Goal: Task Accomplishment & Management: Use online tool/utility

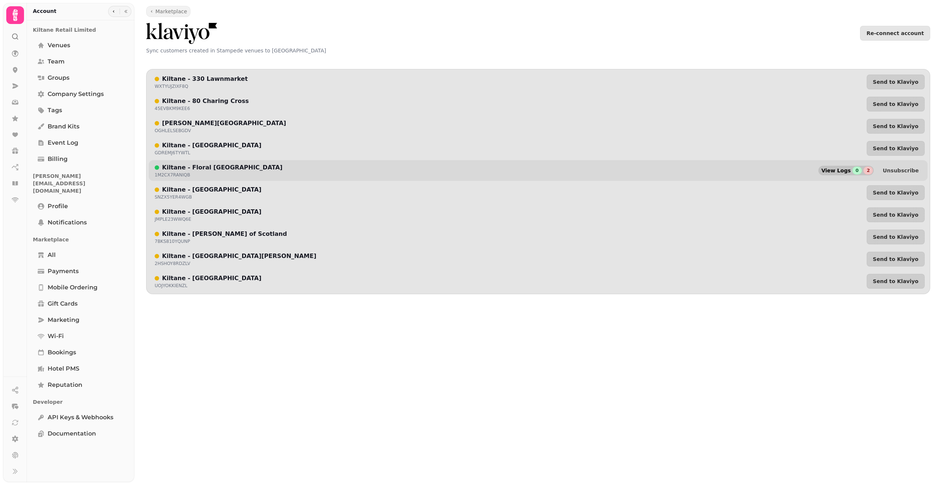
click at [873, 172] on div "2" at bounding box center [869, 171] width 10 height 8
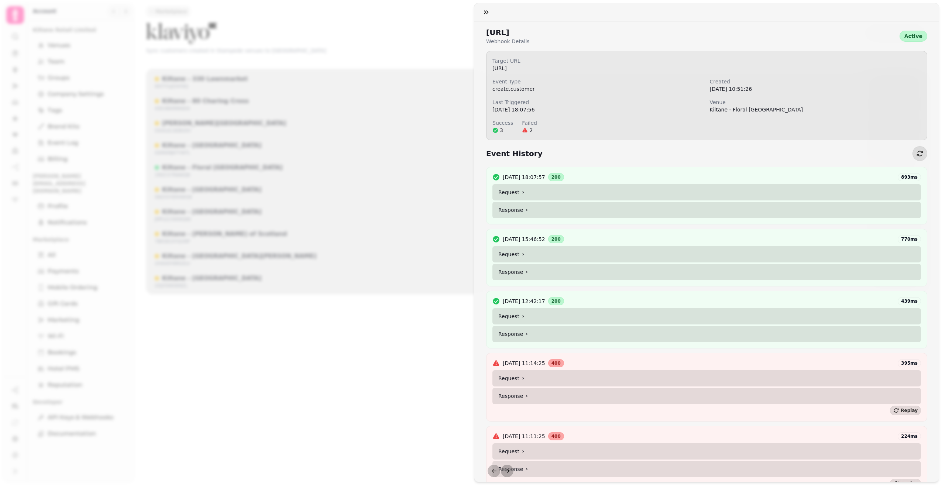
scroll to position [37, 0]
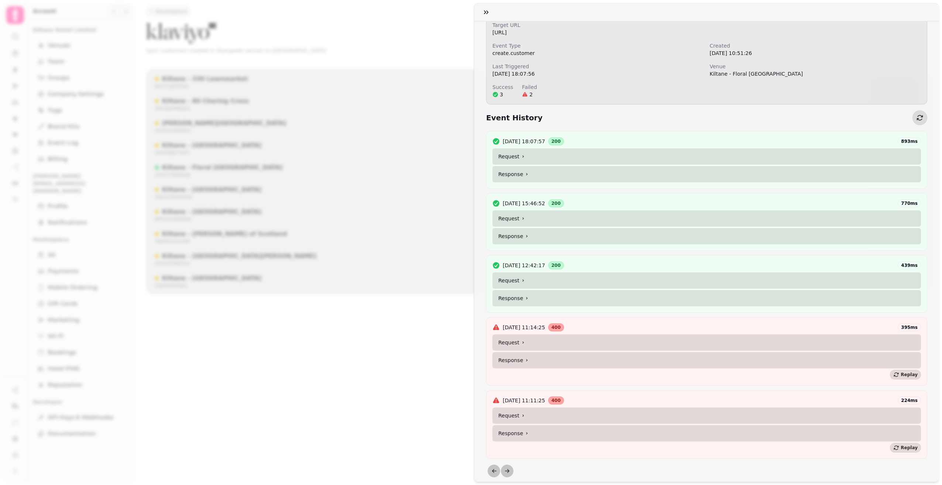
click at [530, 278] on summary "Request" at bounding box center [707, 280] width 429 height 16
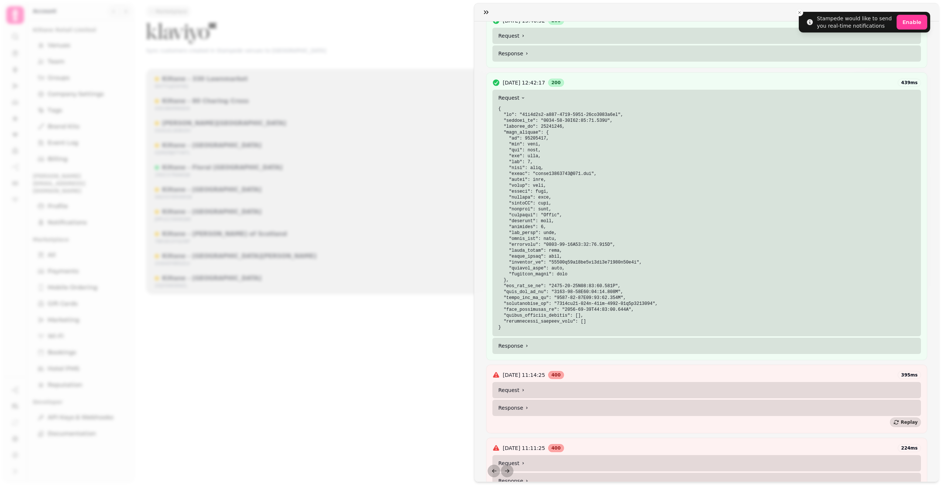
scroll to position [222, 0]
click at [527, 343] on summary "Response" at bounding box center [707, 343] width 429 height 16
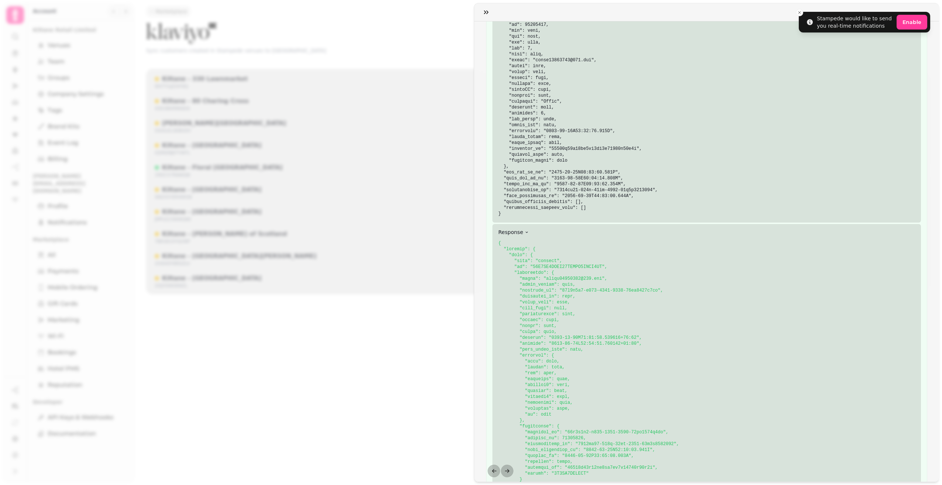
scroll to position [111, 0]
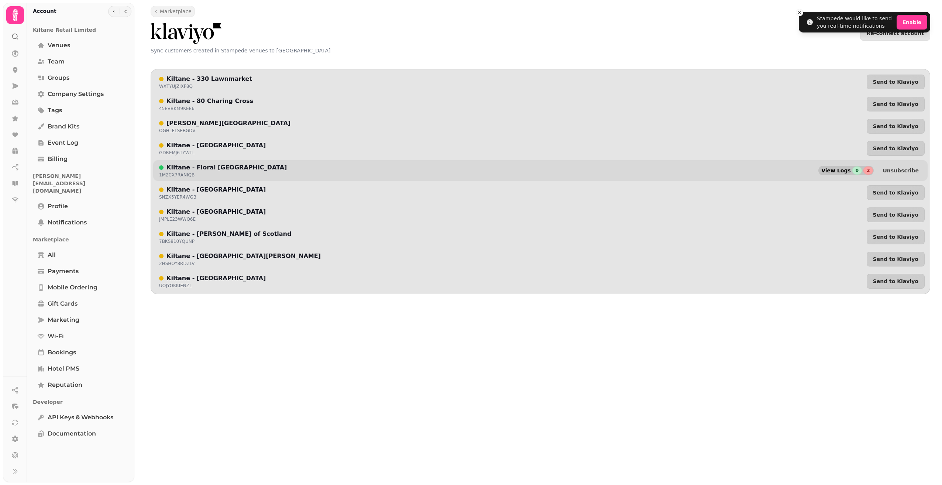
click at [862, 172] on div "0" at bounding box center [858, 171] width 10 height 8
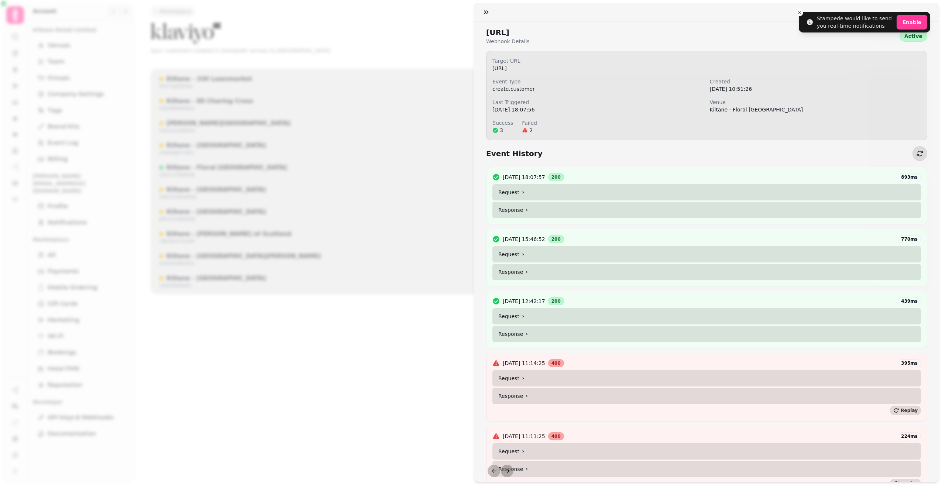
click at [522, 191] on icon at bounding box center [523, 192] width 4 height 4
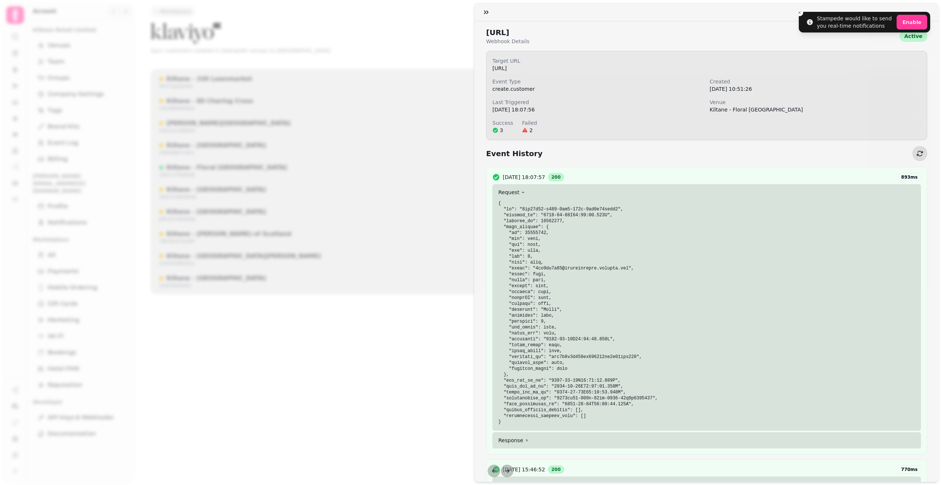
click at [517, 192] on summary "Request" at bounding box center [707, 192] width 429 height 16
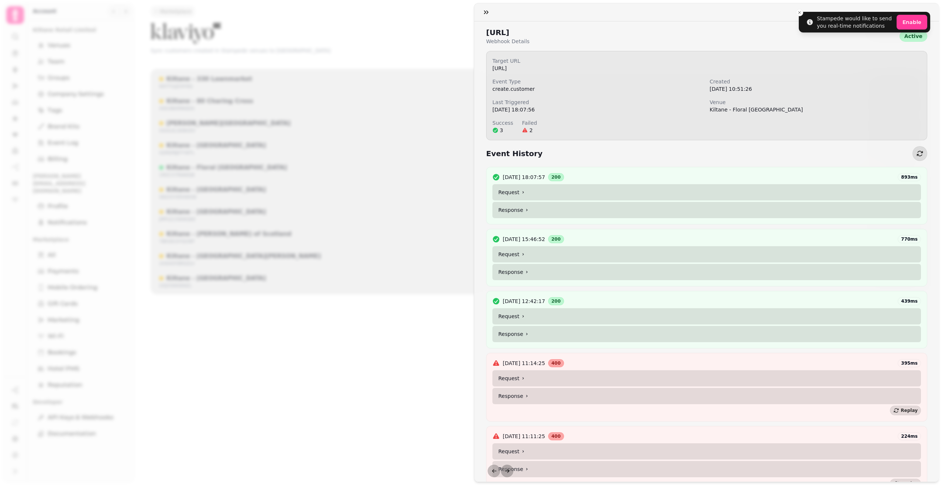
click at [522, 254] on icon at bounding box center [523, 254] width 4 height 4
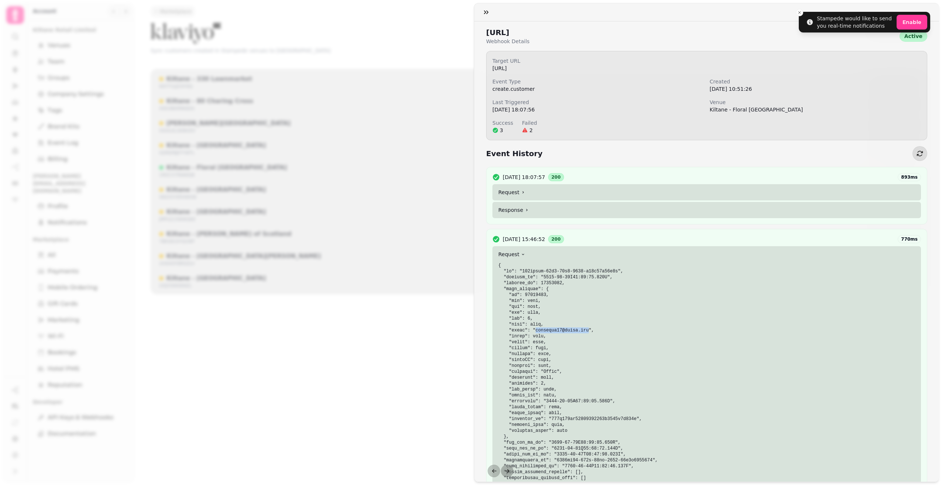
drag, startPoint x: 580, startPoint y: 330, endPoint x: 533, endPoint y: 330, distance: 47.3
click at [533, 330] on code at bounding box center [578, 375] width 160 height 224
copy code "huliyong06@gmail.com"
click at [585, 294] on pre at bounding box center [706, 375] width 417 height 224
click at [581, 333] on pre at bounding box center [706, 375] width 417 height 224
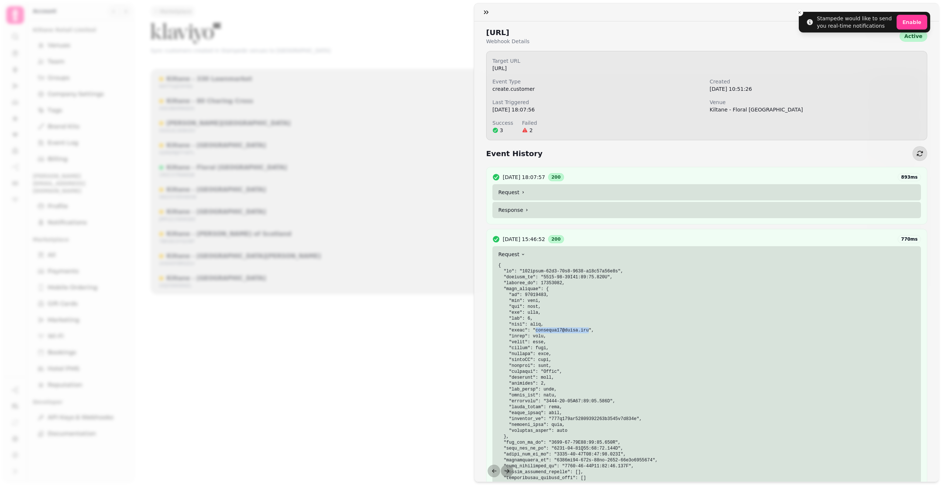
drag, startPoint x: 580, startPoint y: 332, endPoint x: 534, endPoint y: 332, distance: 46.5
click at [534, 332] on code at bounding box center [578, 375] width 160 height 224
copy code "huliyong06@gmail.com"
click at [481, 10] on button "button" at bounding box center [486, 12] width 15 height 15
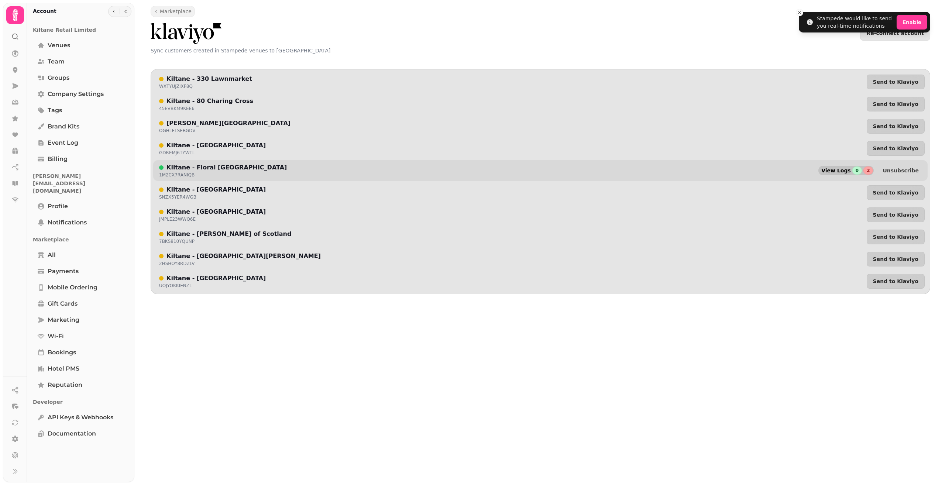
click at [847, 170] on span "View Logs" at bounding box center [837, 170] width 30 height 5
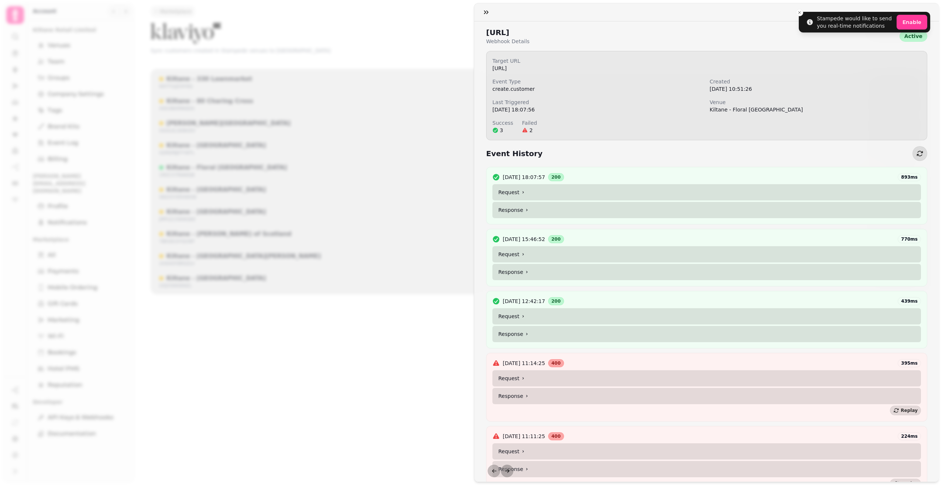
click at [524, 193] on summary "Request" at bounding box center [707, 192] width 429 height 16
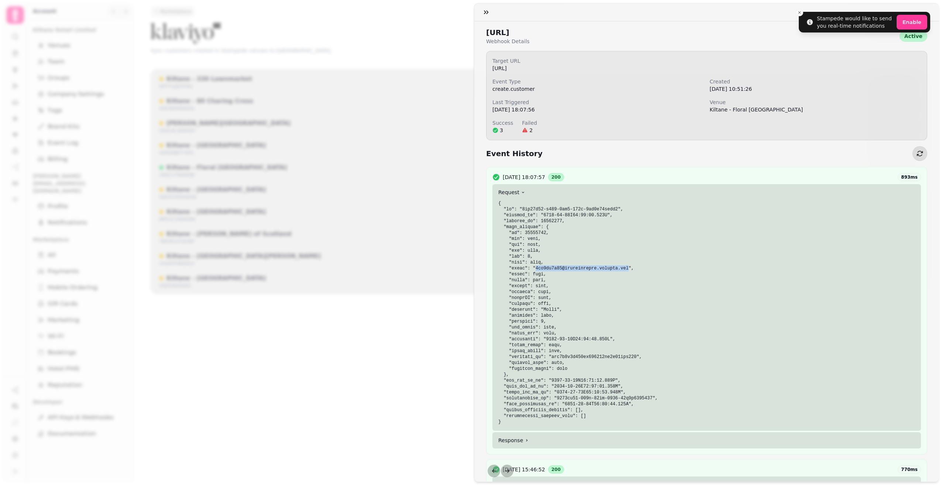
drag, startPoint x: 618, startPoint y: 269, endPoint x: 533, endPoint y: 268, distance: 84.6
click at [533, 268] on code at bounding box center [578, 313] width 160 height 224
copy code "7hd5qp5q75@privaterelay.appleid.com"
click at [847, 160] on div "Event History" at bounding box center [706, 153] width 441 height 15
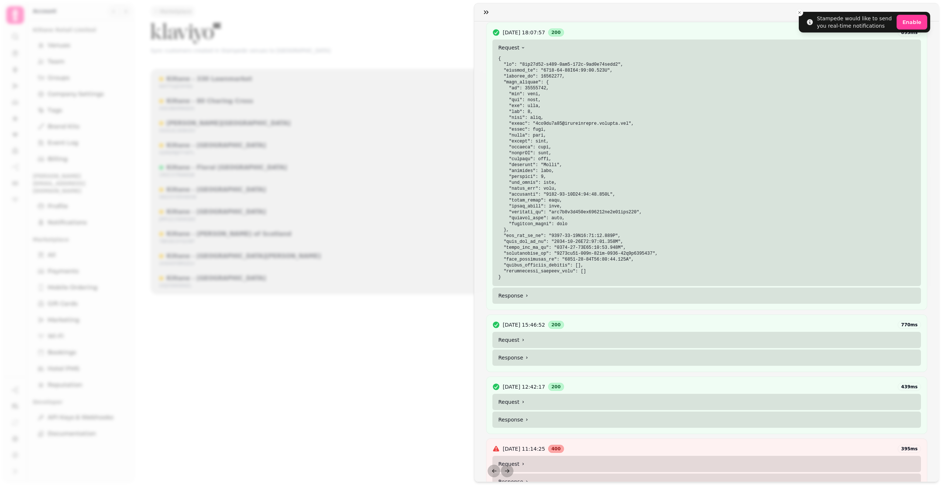
scroll to position [148, 0]
click at [599, 337] on summary "Request" at bounding box center [707, 337] width 429 height 16
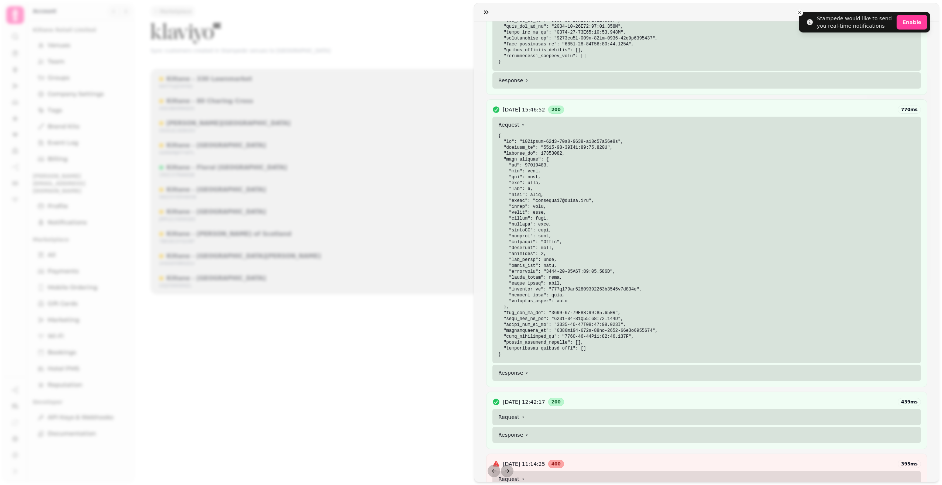
scroll to position [443, 0]
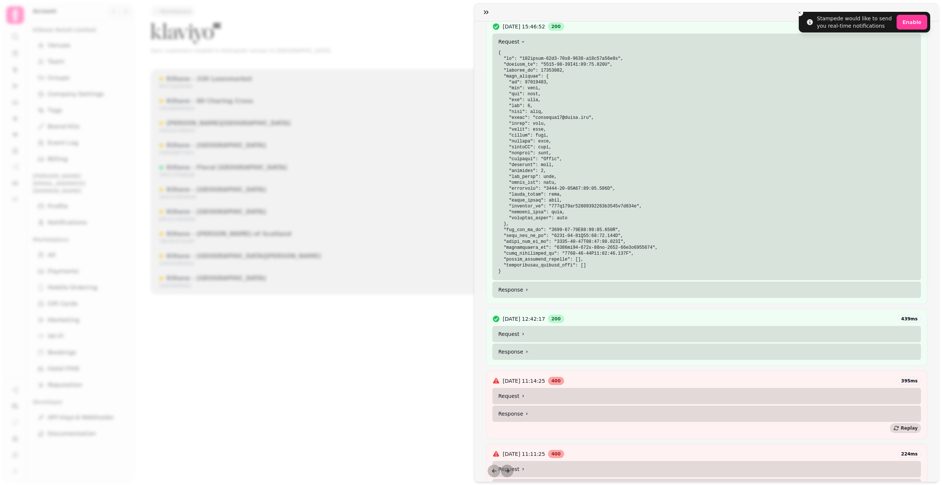
click at [582, 334] on summary "Request" at bounding box center [707, 334] width 429 height 16
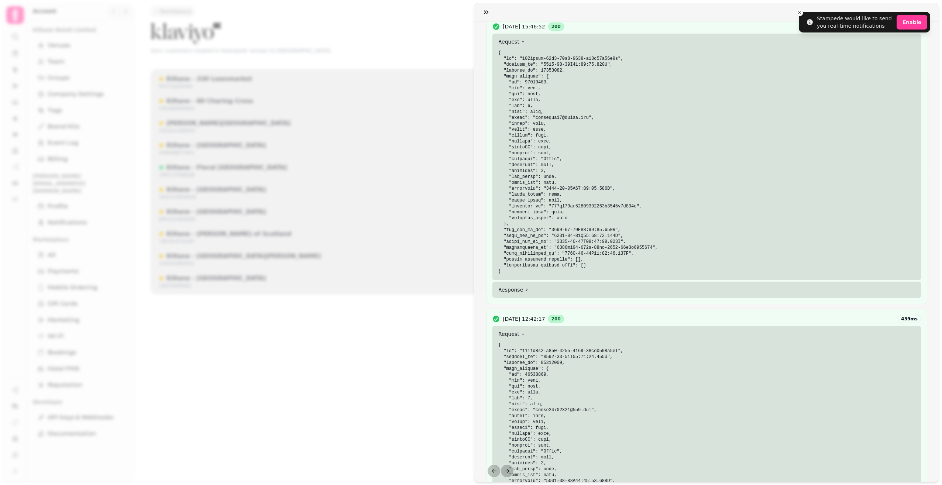
scroll to position [480, 0]
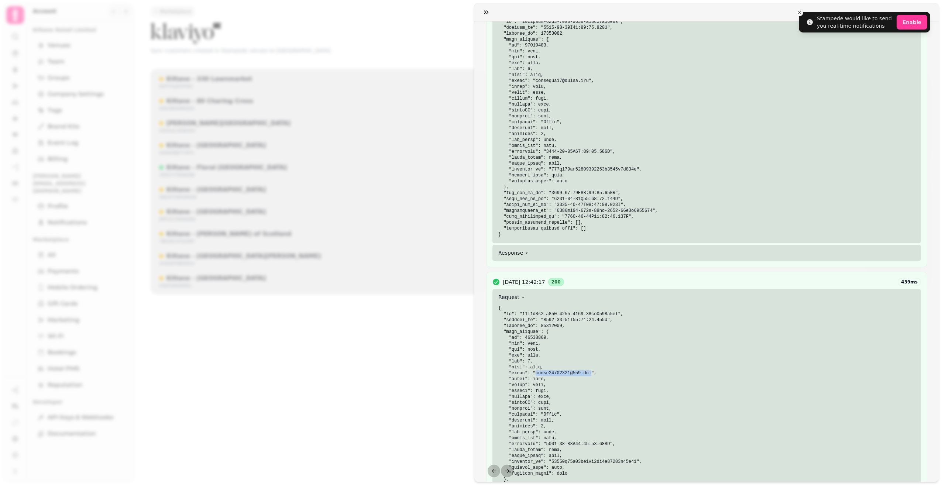
drag, startPoint x: 584, startPoint y: 374, endPoint x: 532, endPoint y: 374, distance: 51.7
click at [532, 374] on code at bounding box center [578, 418] width 160 height 224
copy code "suncj20030821@163.com"
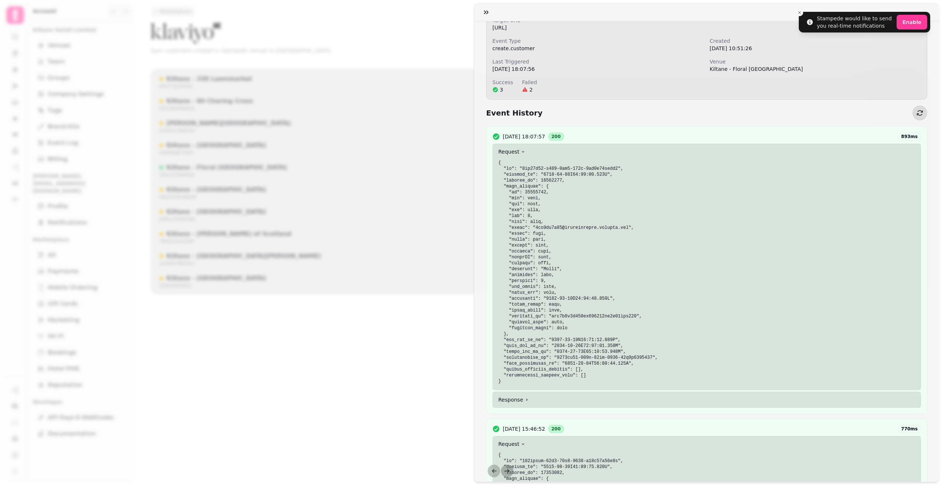
scroll to position [37, 0]
drag, startPoint x: 618, startPoint y: 232, endPoint x: 533, endPoint y: 231, distance: 84.9
click at [533, 231] on code at bounding box center [578, 276] width 160 height 224
copy code "7hd5qp5q75@privaterelay.appleid.com"
click at [643, 220] on pre at bounding box center [706, 276] width 417 height 224
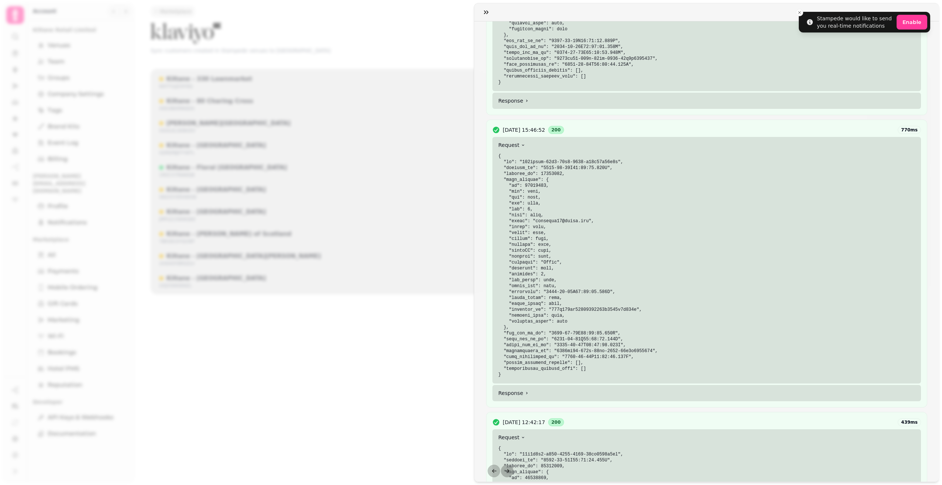
scroll to position [480, 0]
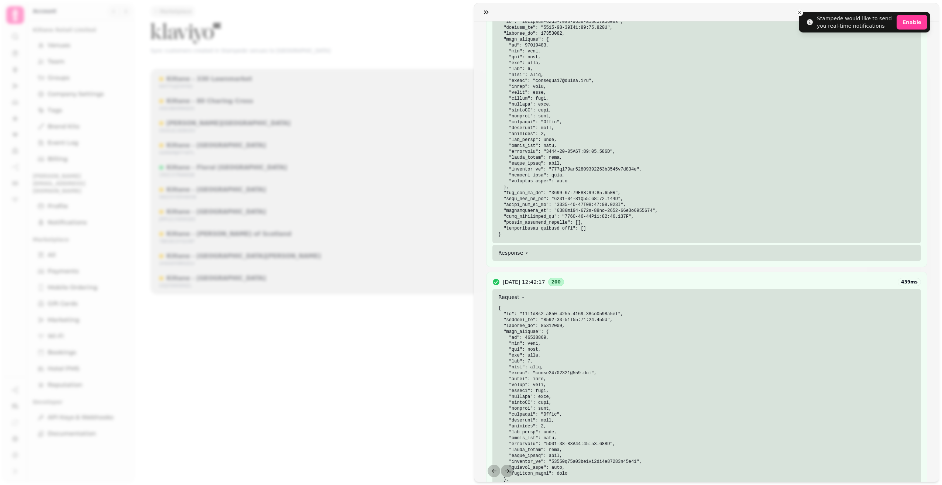
click at [556, 257] on summary "Response" at bounding box center [707, 253] width 429 height 16
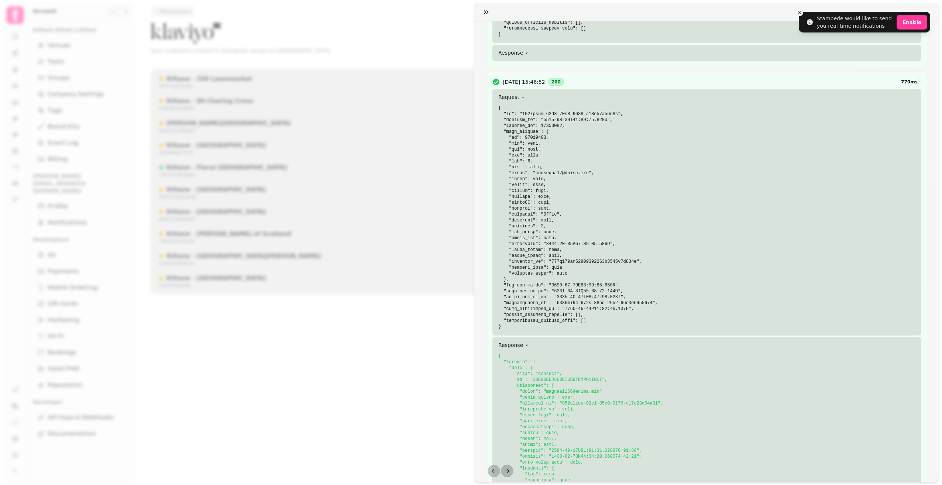
scroll to position [295, 0]
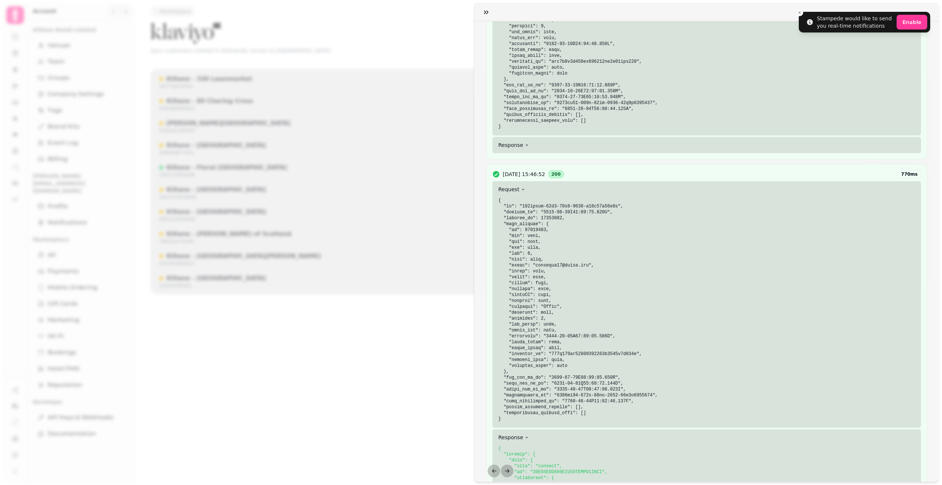
click at [535, 145] on summary "Response" at bounding box center [707, 145] width 429 height 16
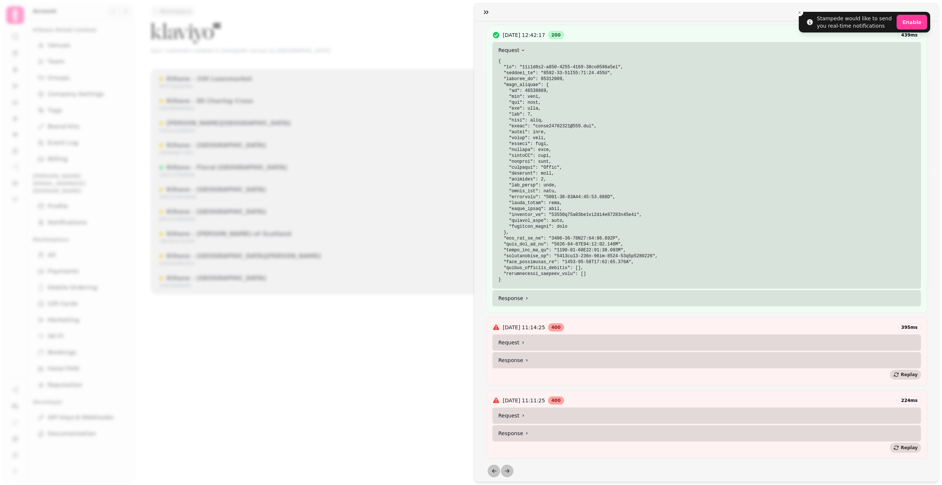
scroll to position [1666, 0]
click at [542, 290] on summary "Response" at bounding box center [707, 298] width 429 height 16
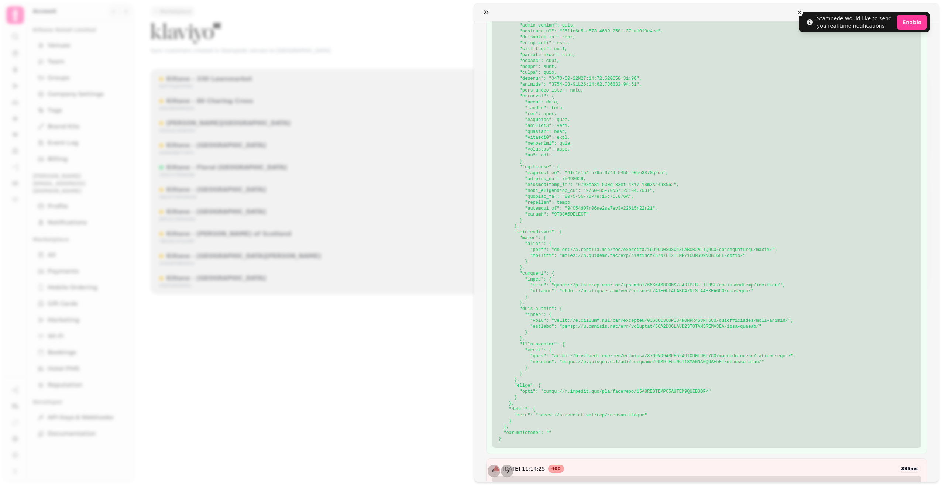
scroll to position [1998, 0]
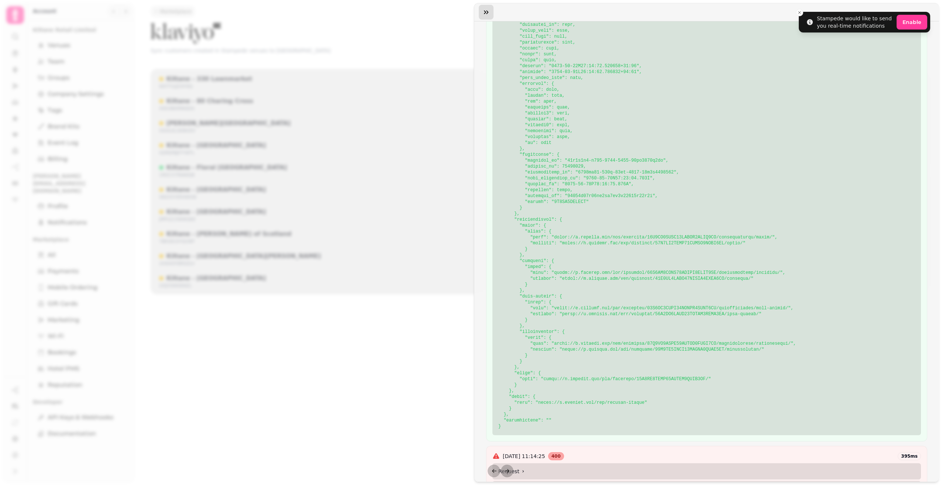
click at [487, 13] on icon "button" at bounding box center [486, 11] width 7 height 7
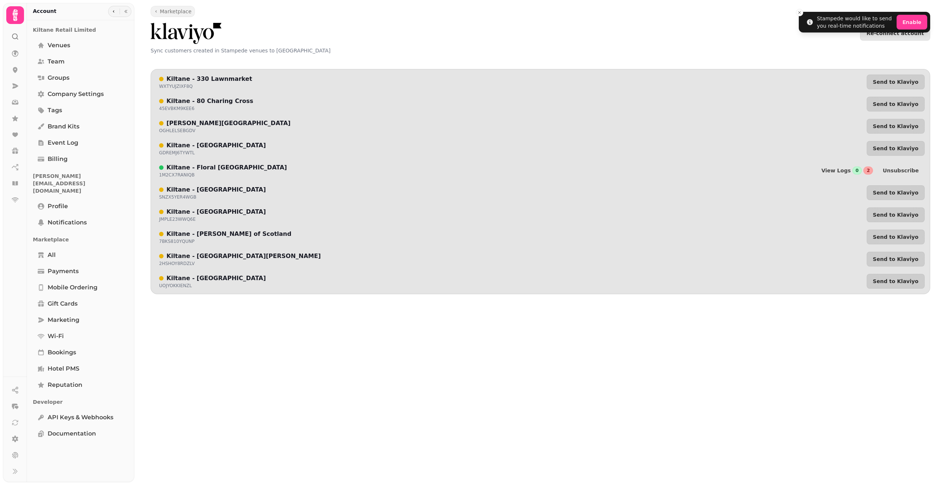
click at [489, 41] on div "Re-connect account" at bounding box center [541, 33] width 780 height 21
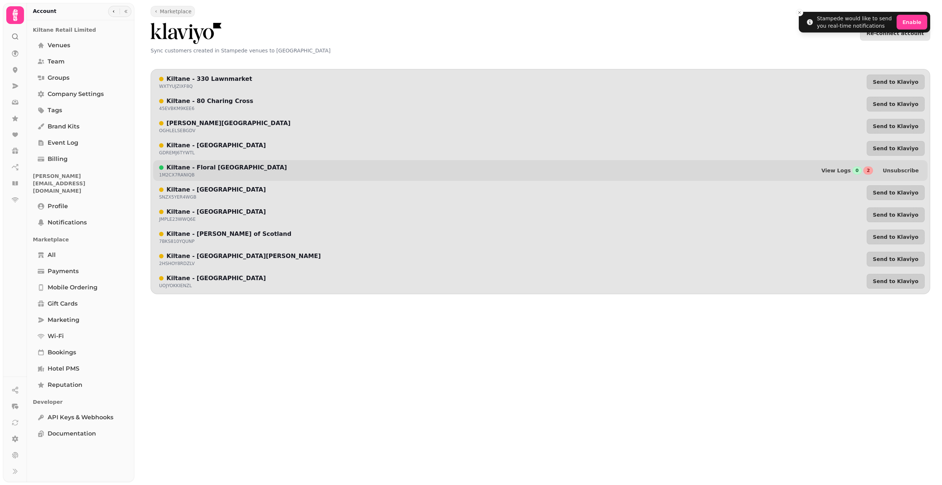
click at [811, 170] on div "Kiltane - Floral St London 1M2CX7RANIQB View Logs 0 2 Unsubscribe" at bounding box center [540, 170] width 775 height 21
